Goal: Information Seeking & Learning: Learn about a topic

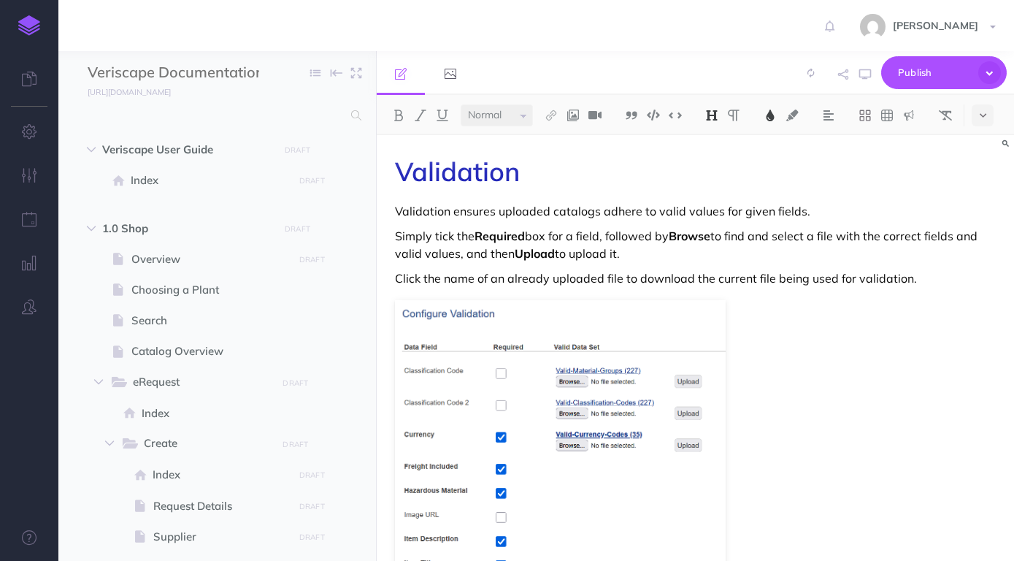
select select "null"
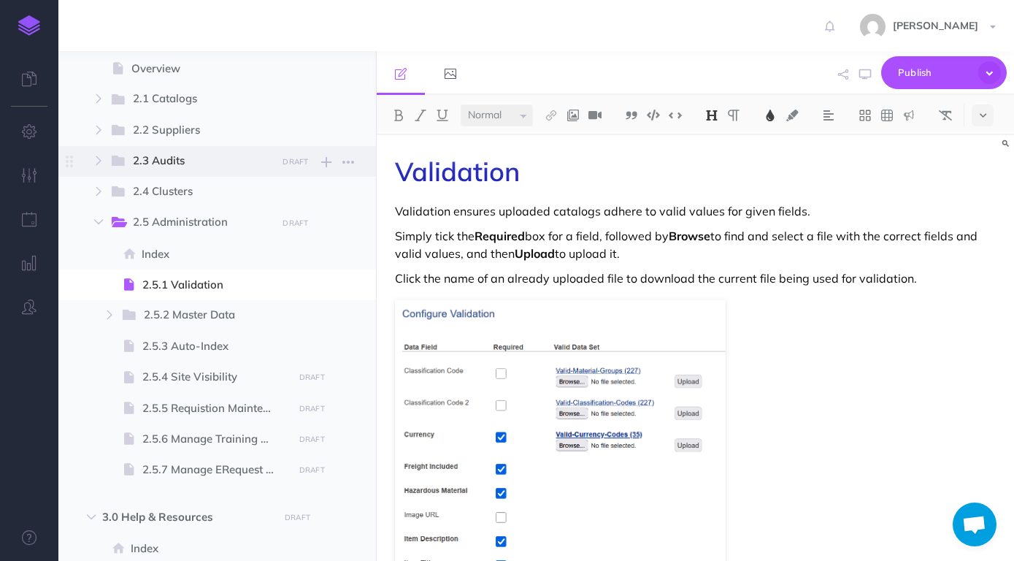
scroll to position [999, 0]
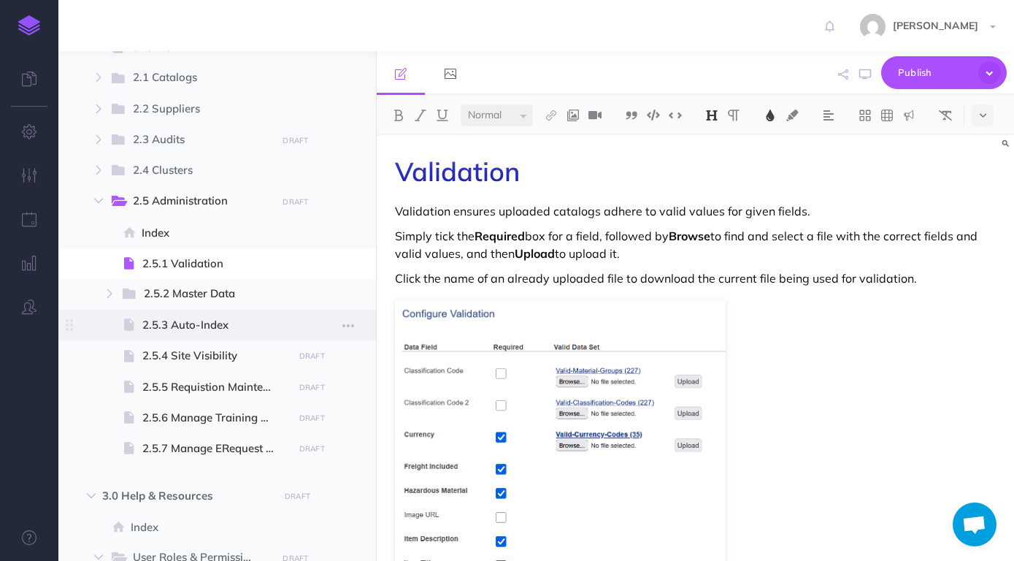
click at [218, 329] on span "2.5.3 Auto-Index" at bounding box center [215, 325] width 146 height 18
select select "null"
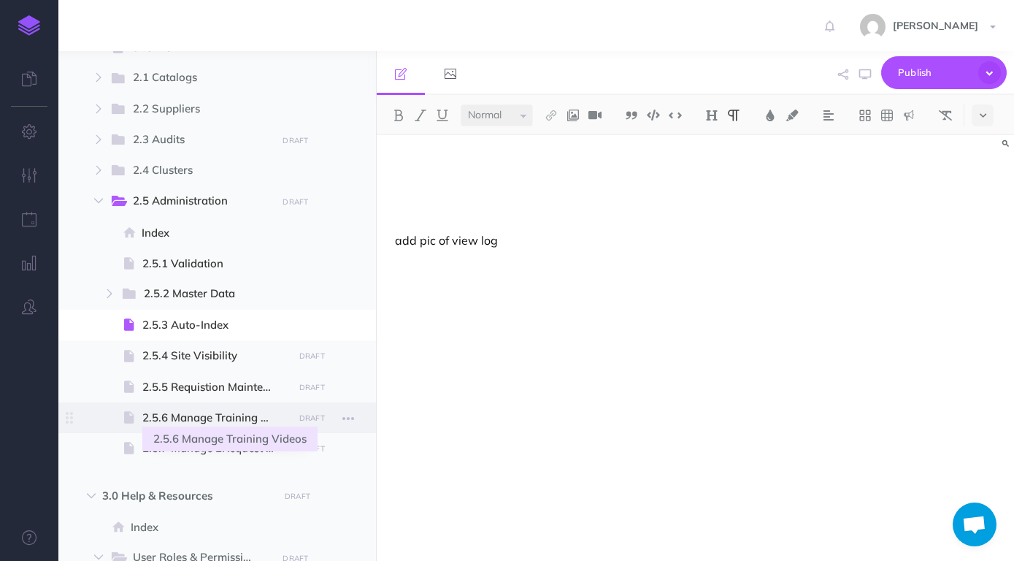
click at [223, 415] on span "2.5.6 Manage Training Videos" at bounding box center [215, 418] width 146 height 18
select select "null"
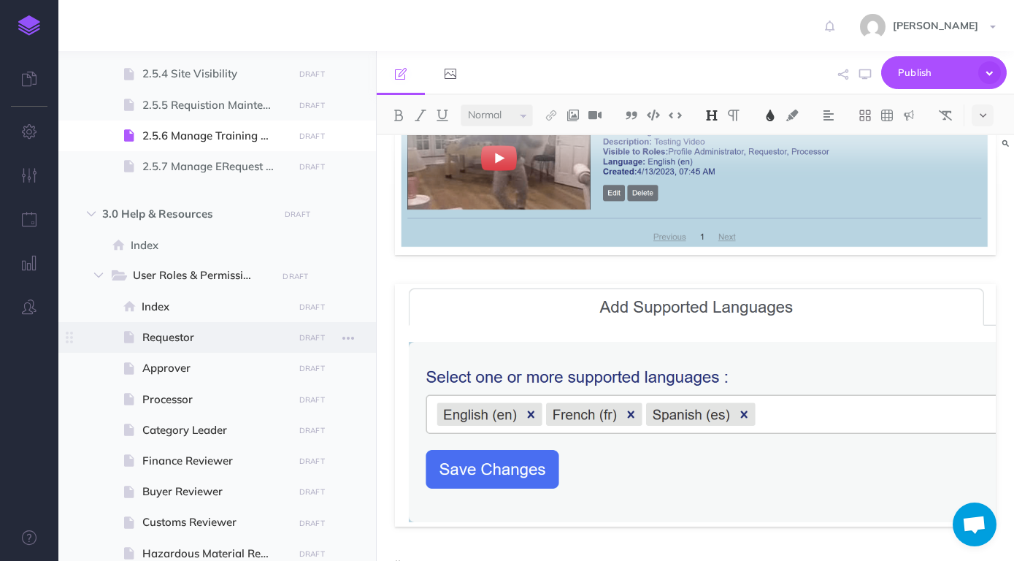
scroll to position [1332, 0]
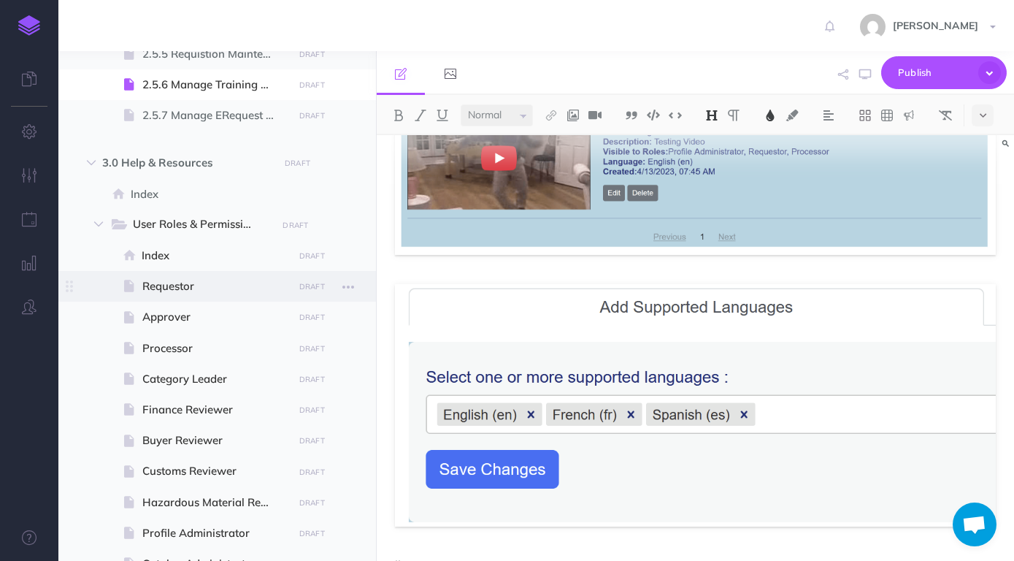
click at [210, 286] on span "Requestor" at bounding box center [215, 287] width 146 height 18
select select "null"
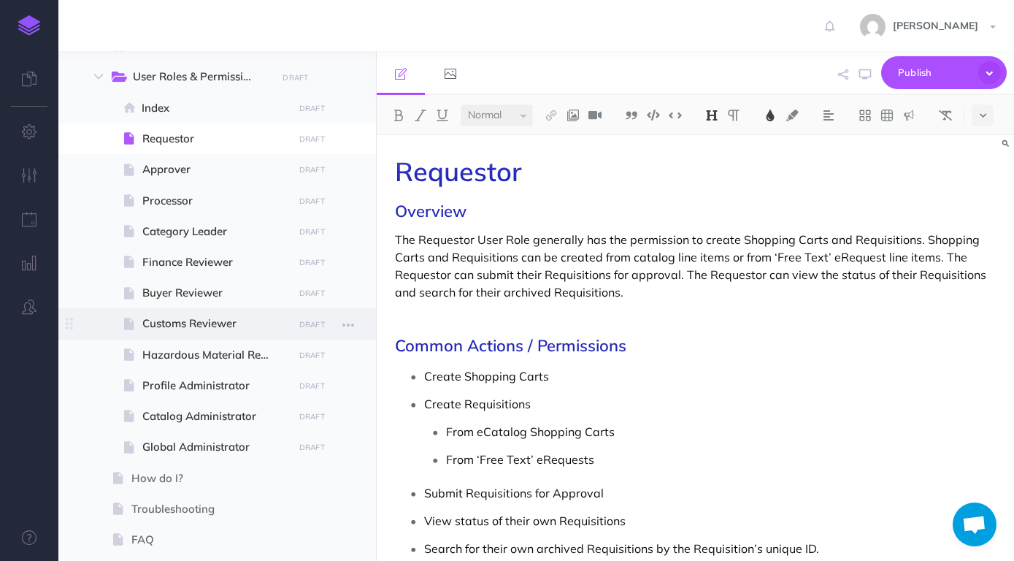
scroll to position [1621, 0]
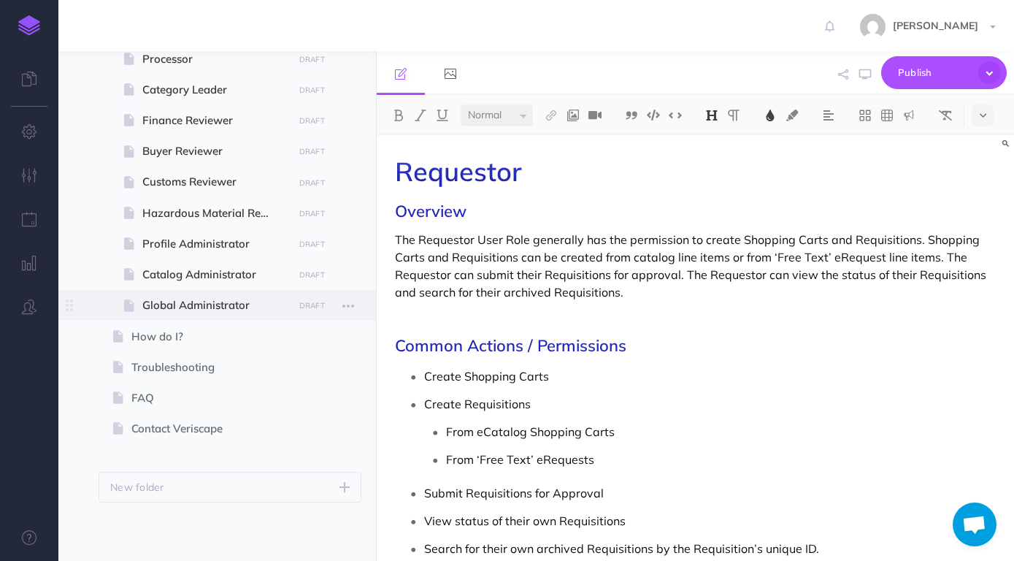
click at [205, 309] on span "Global Administrator" at bounding box center [215, 305] width 146 height 18
select select "null"
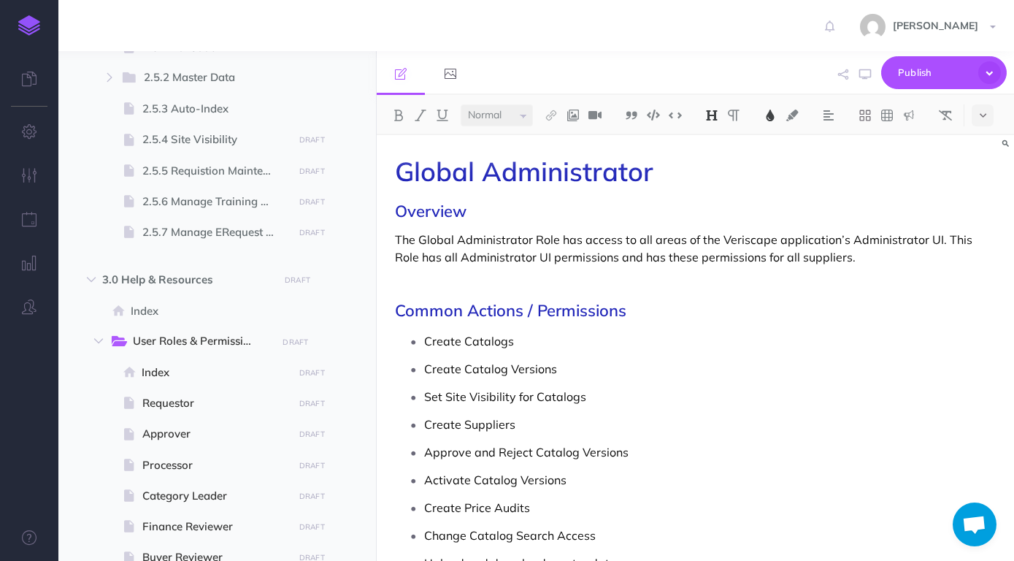
scroll to position [1205, 0]
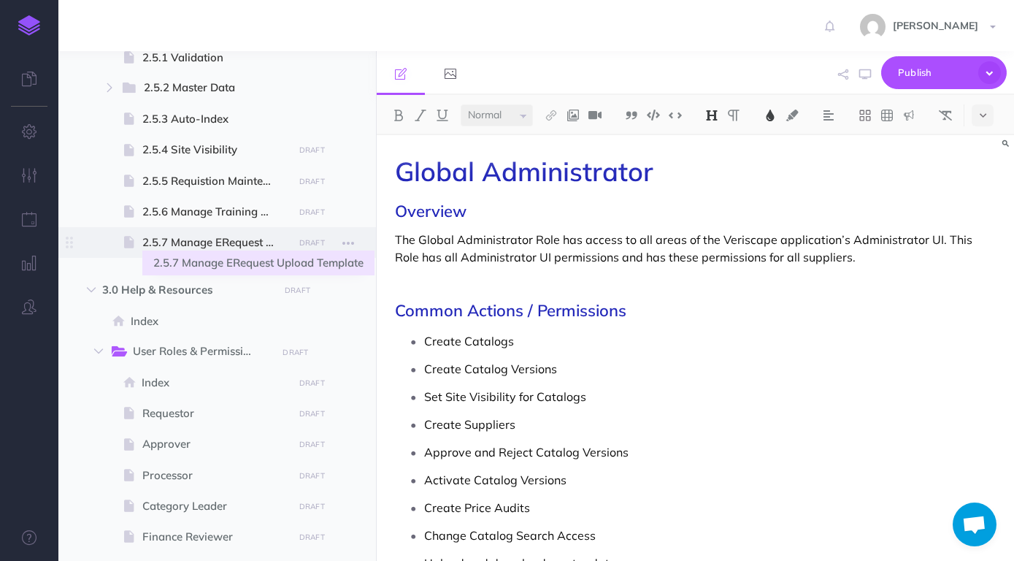
click at [210, 246] on span "2.5.7 Manage ERequest Upload Template" at bounding box center [215, 243] width 146 height 18
select select "null"
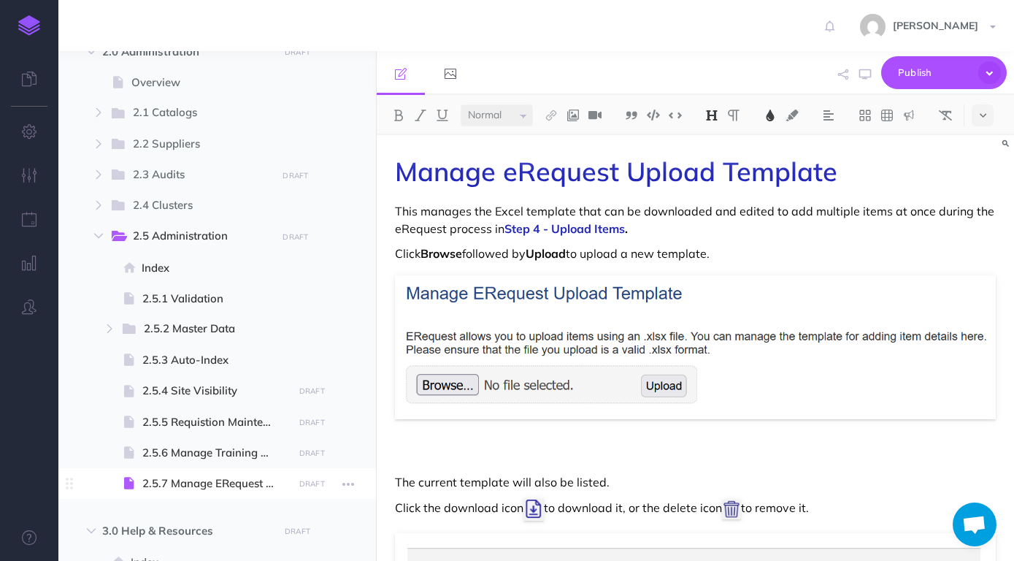
scroll to position [872, 0]
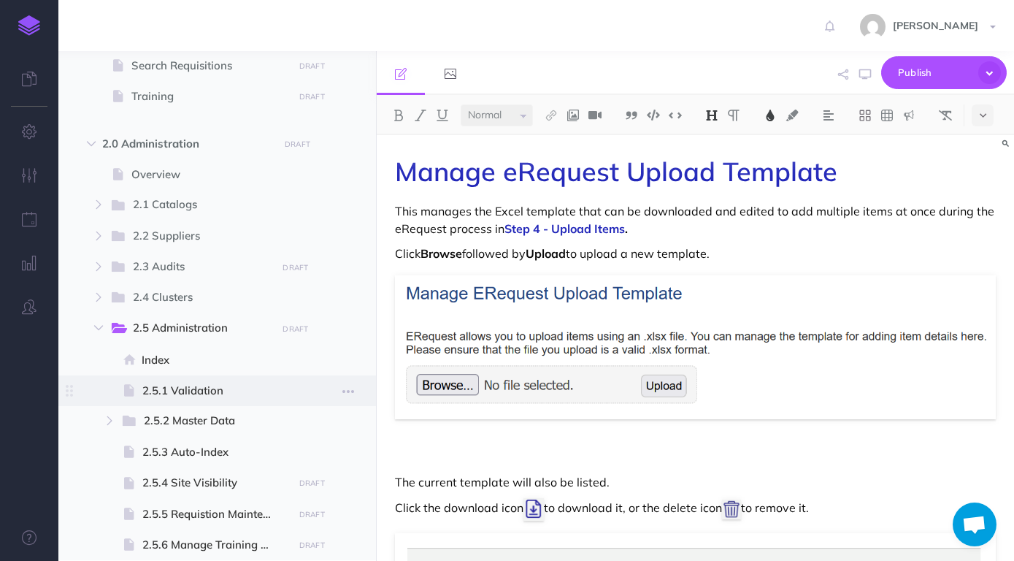
click at [210, 378] on span at bounding box center [217, 390] width 318 height 31
select select "null"
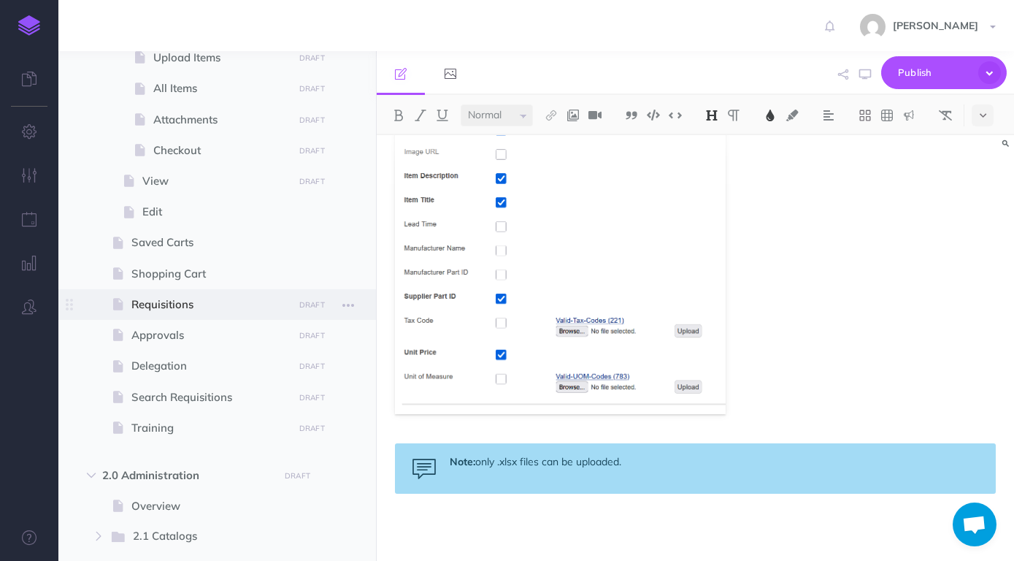
scroll to position [539, 0]
click at [161, 317] on span at bounding box center [217, 306] width 318 height 31
select select "null"
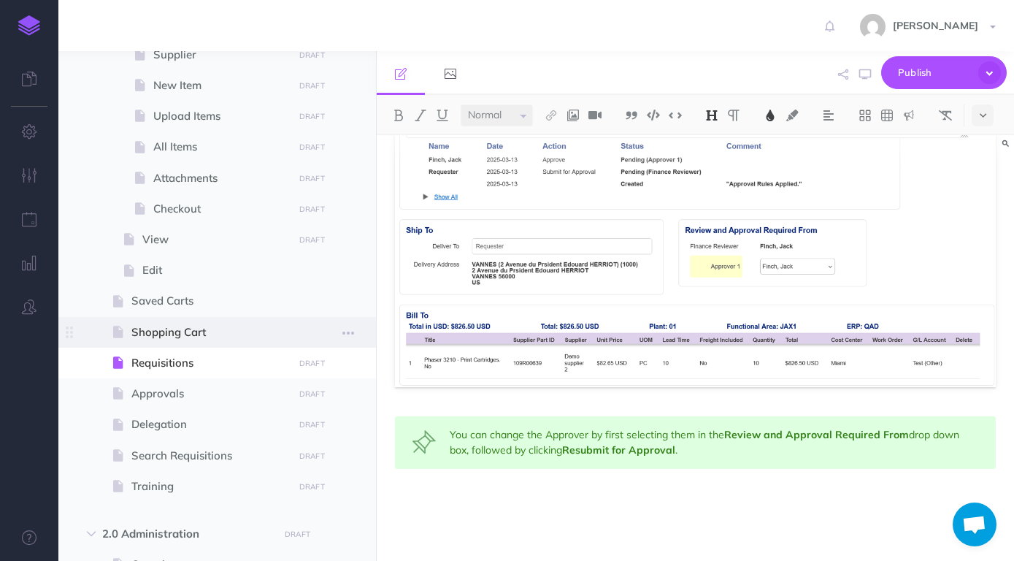
scroll to position [289, 0]
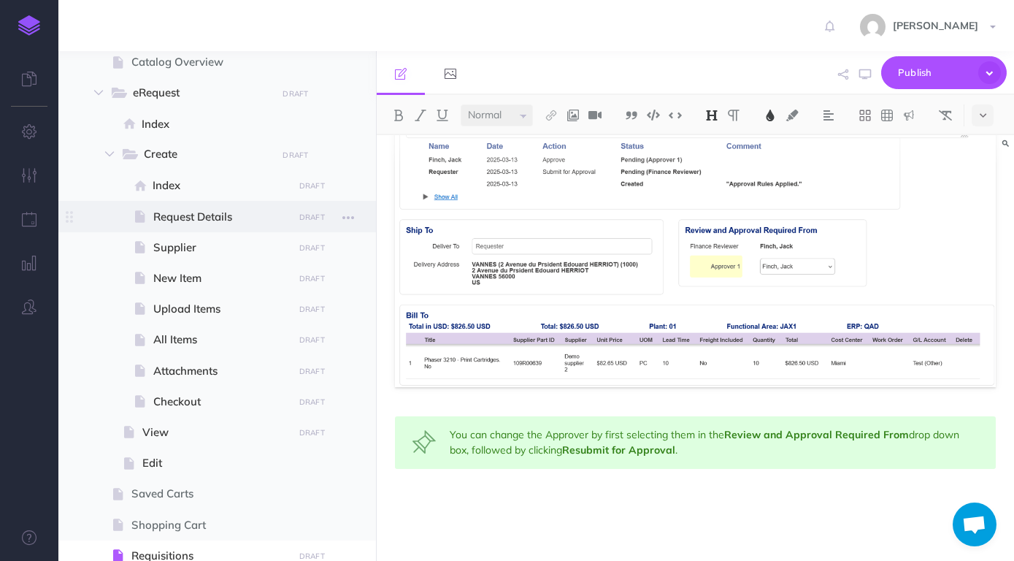
click at [188, 223] on span "Request Details" at bounding box center [220, 217] width 135 height 18
select select "null"
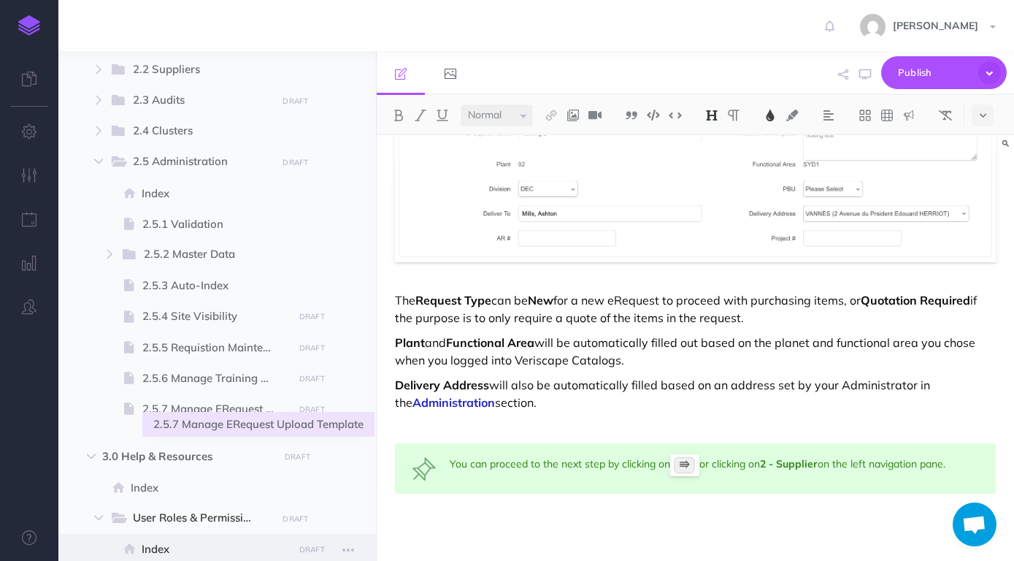
scroll to position [1371, 0]
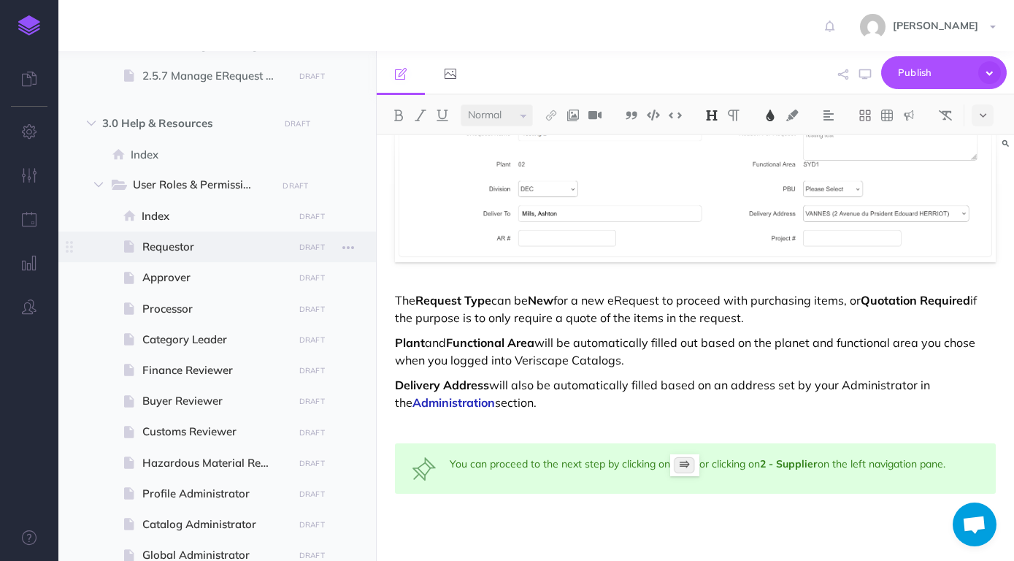
click at [207, 243] on span "Requestor" at bounding box center [215, 247] width 146 height 18
select select "null"
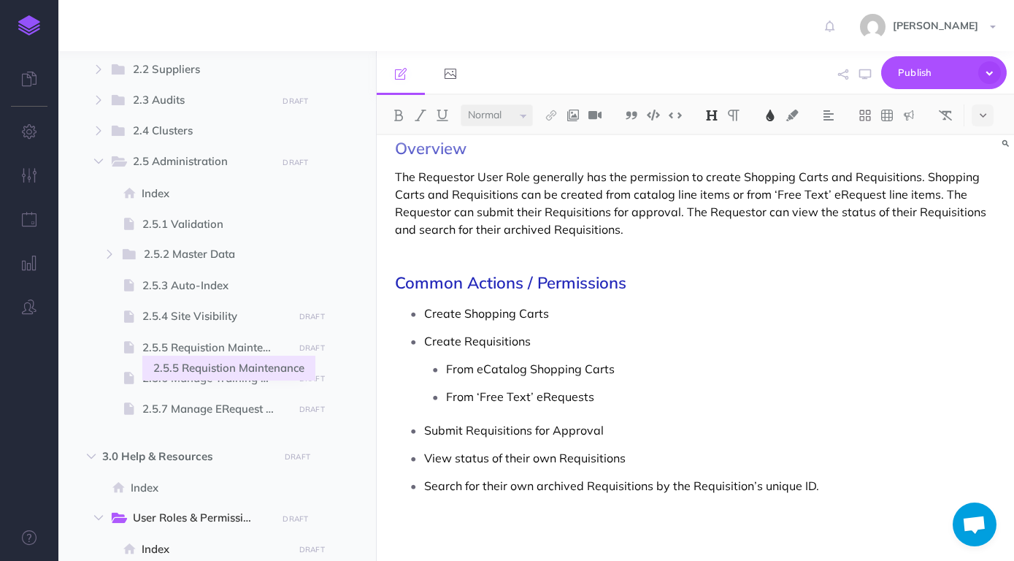
scroll to position [955, 0]
